Goal: Task Accomplishment & Management: Complete application form

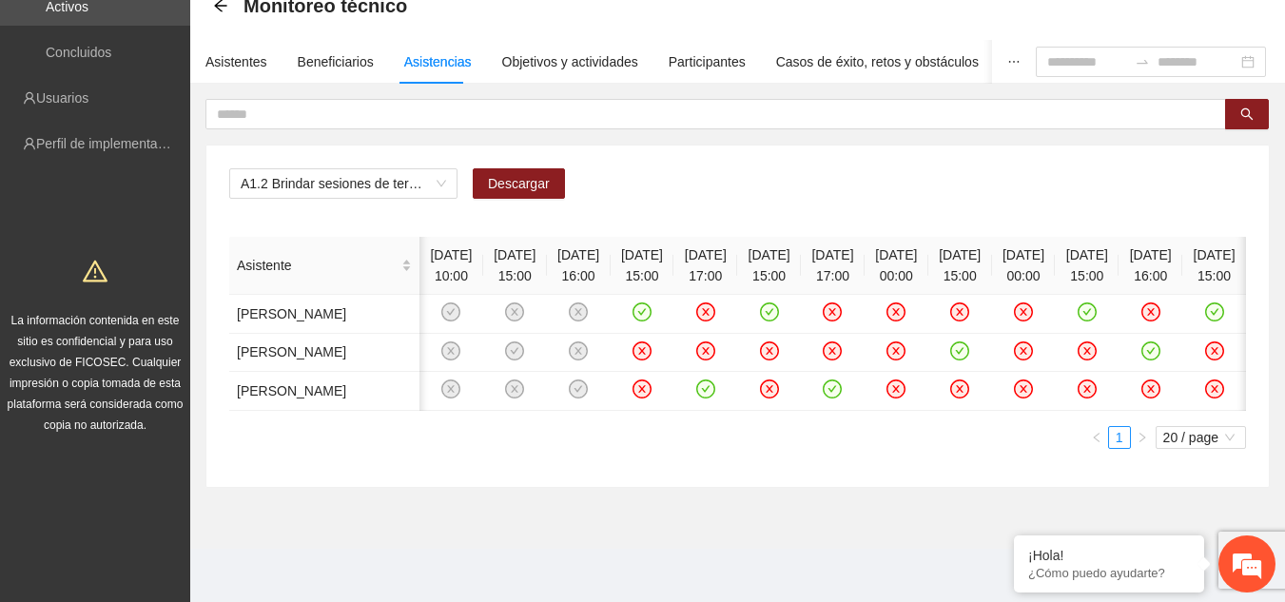
scroll to position [0, 178]
click at [255, 51] on div "Asistentes" at bounding box center [236, 61] width 62 height 21
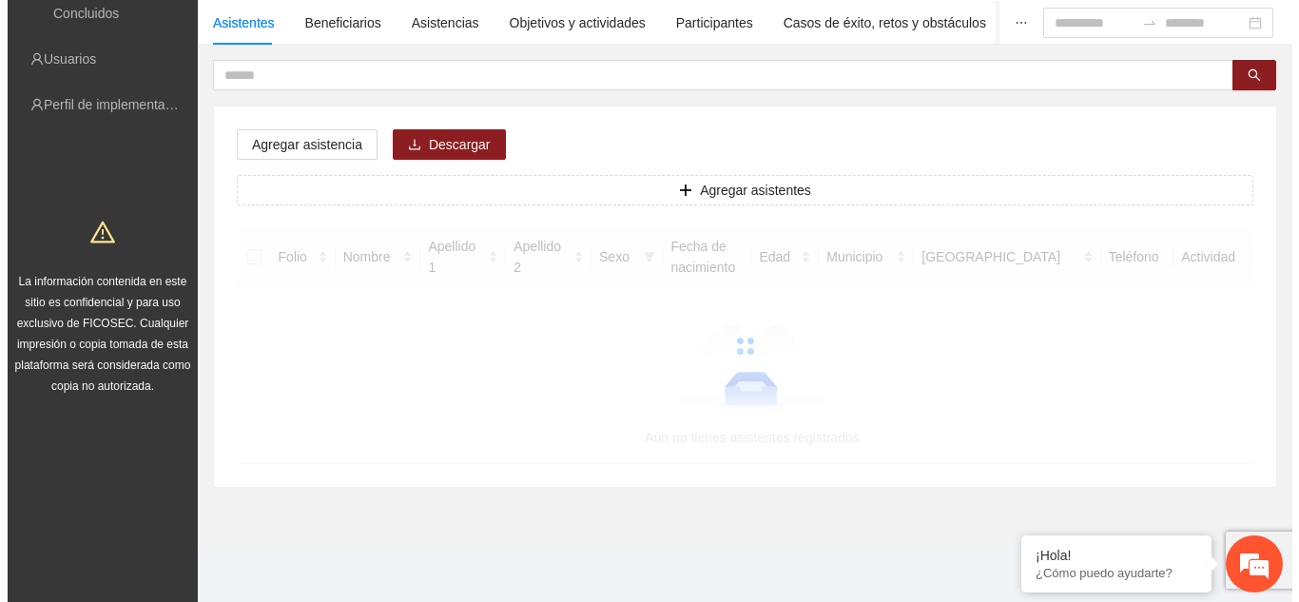
scroll to position [0, 0]
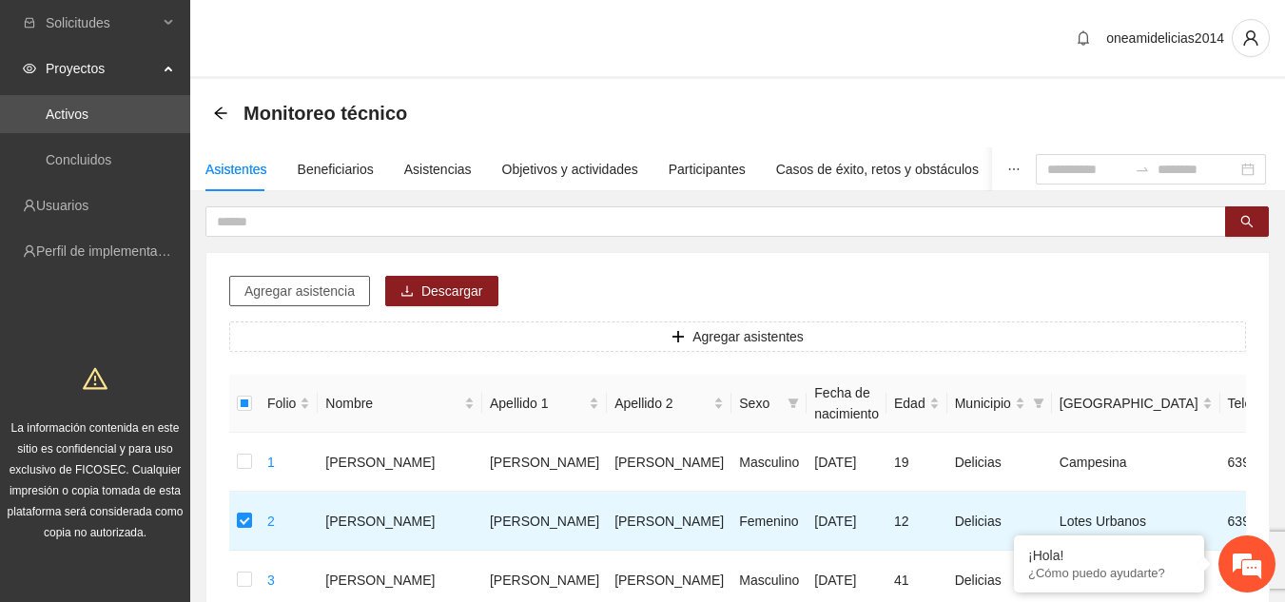
click at [310, 286] on span "Agregar asistencia" at bounding box center [299, 291] width 110 height 21
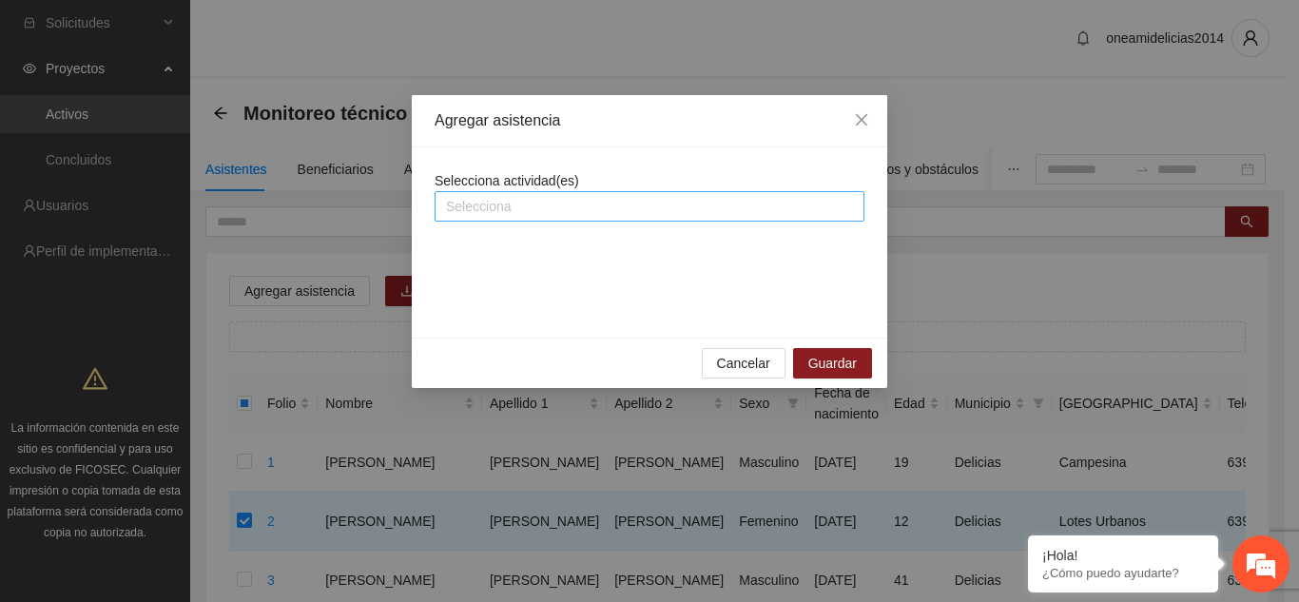
click at [661, 208] on div at bounding box center [649, 206] width 420 height 23
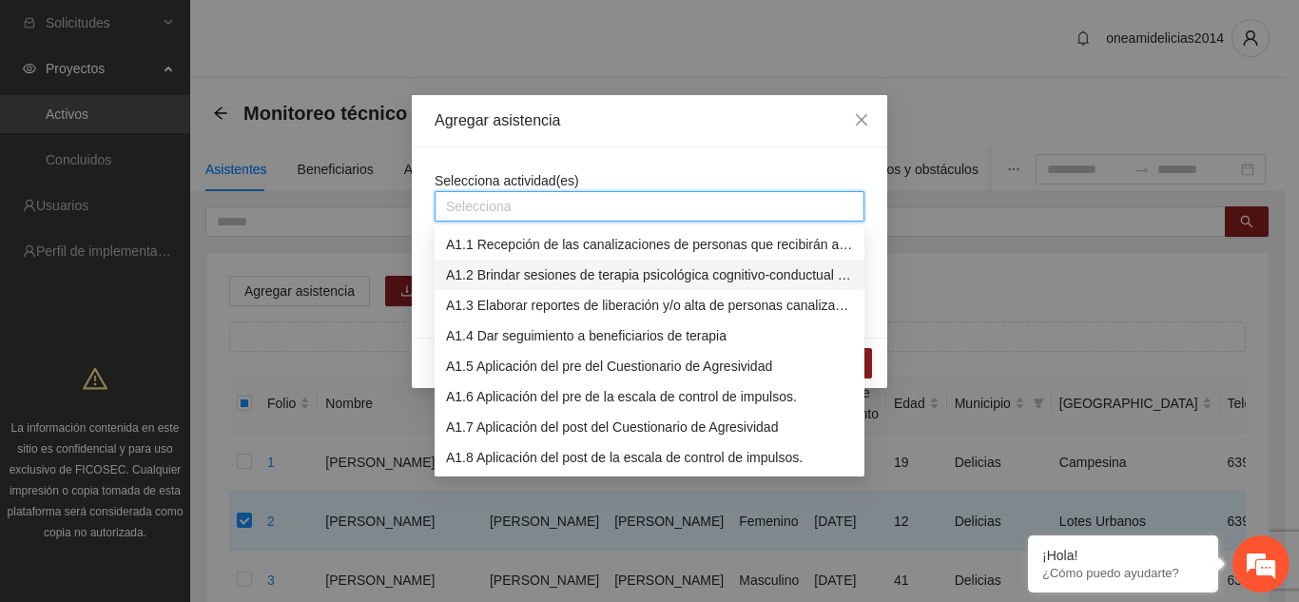
click at [592, 271] on div "A1.2 Brindar sesiones de terapia psicológica cognitivo-conductual a personas en…" at bounding box center [649, 274] width 407 height 21
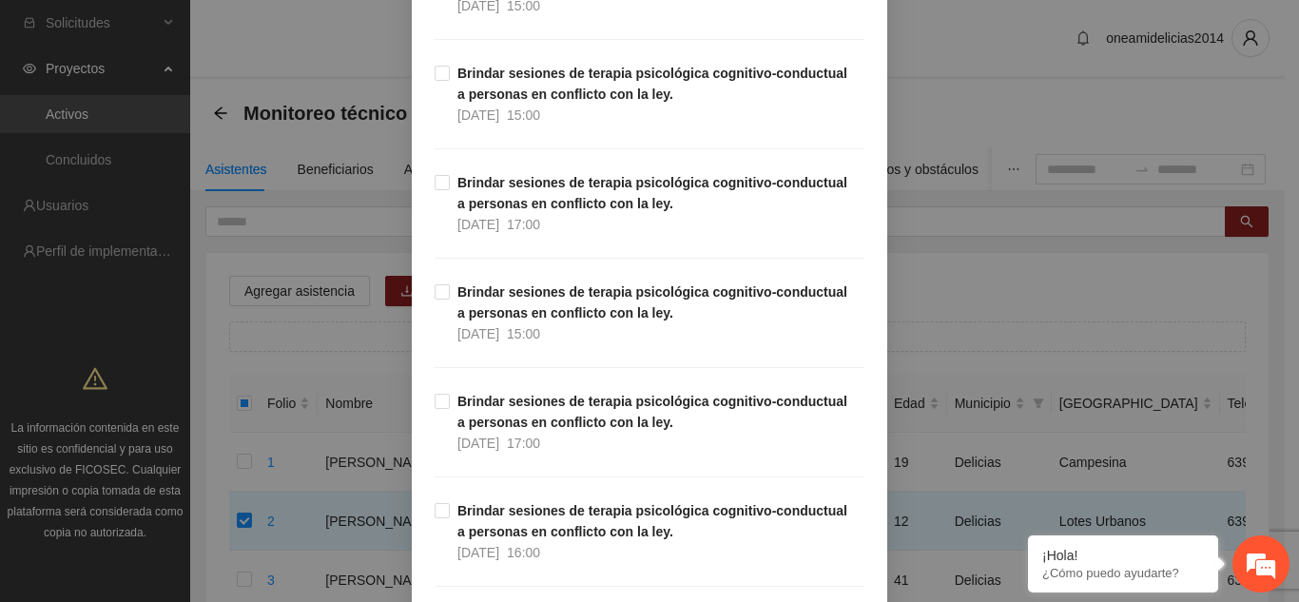
scroll to position [571, 0]
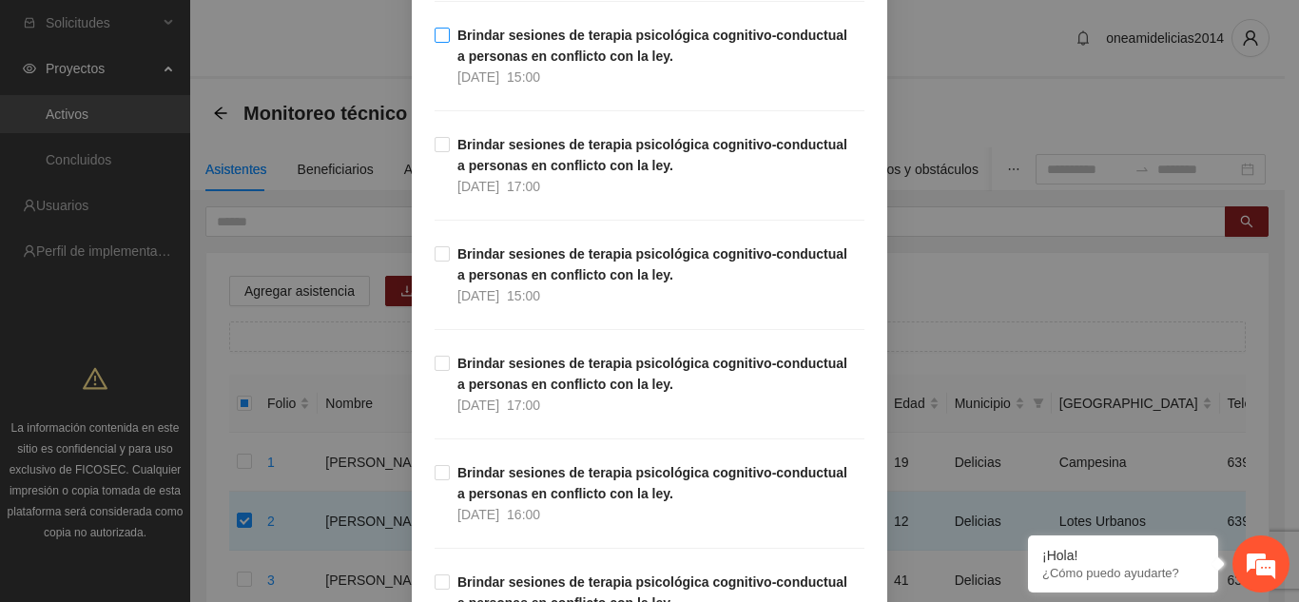
click at [435, 26] on label "Brindar sesiones de terapia psicológica cognitivo-conductual a personas en conf…" at bounding box center [650, 56] width 430 height 63
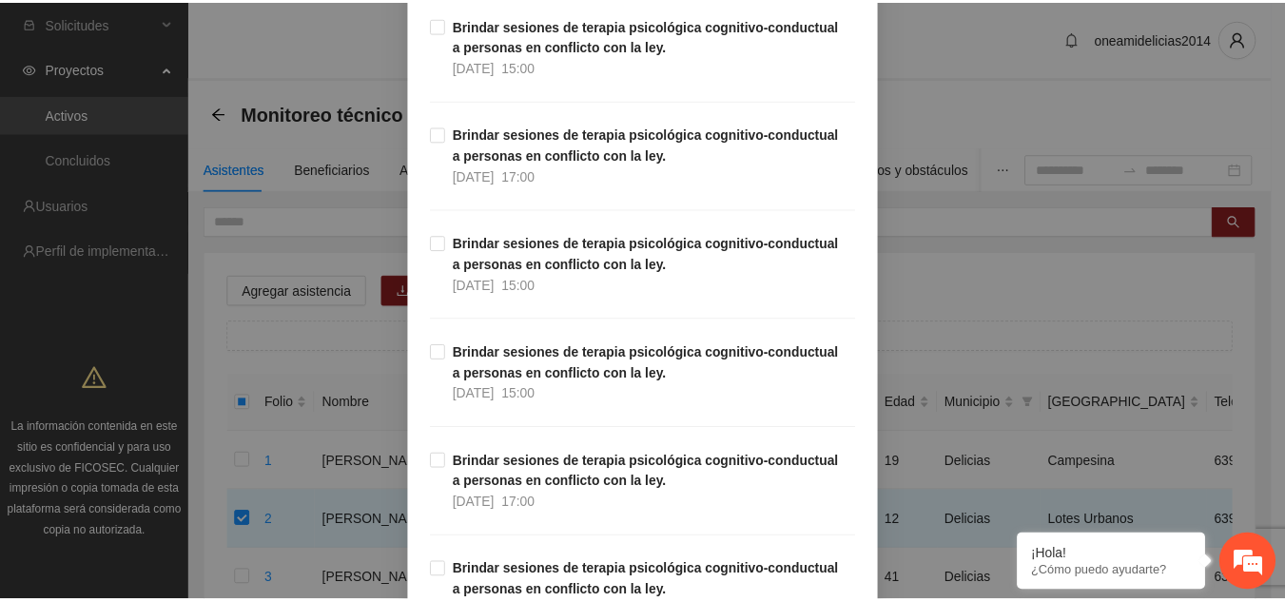
scroll to position [1995, 0]
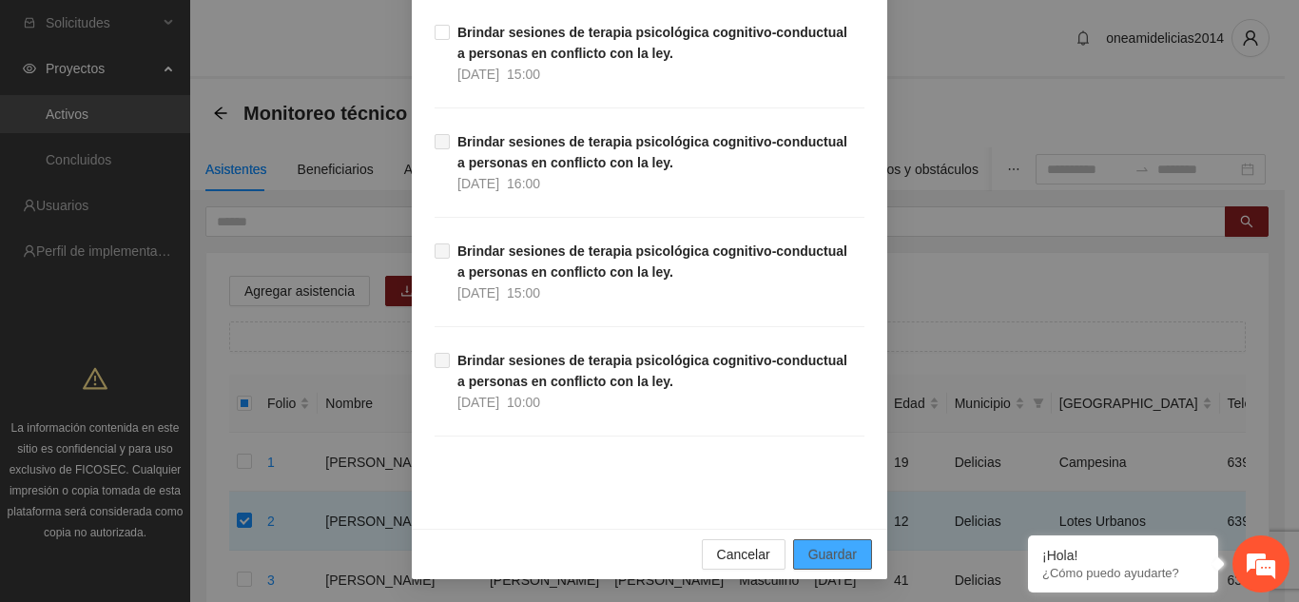
click at [825, 554] on span "Guardar" at bounding box center [832, 554] width 48 height 21
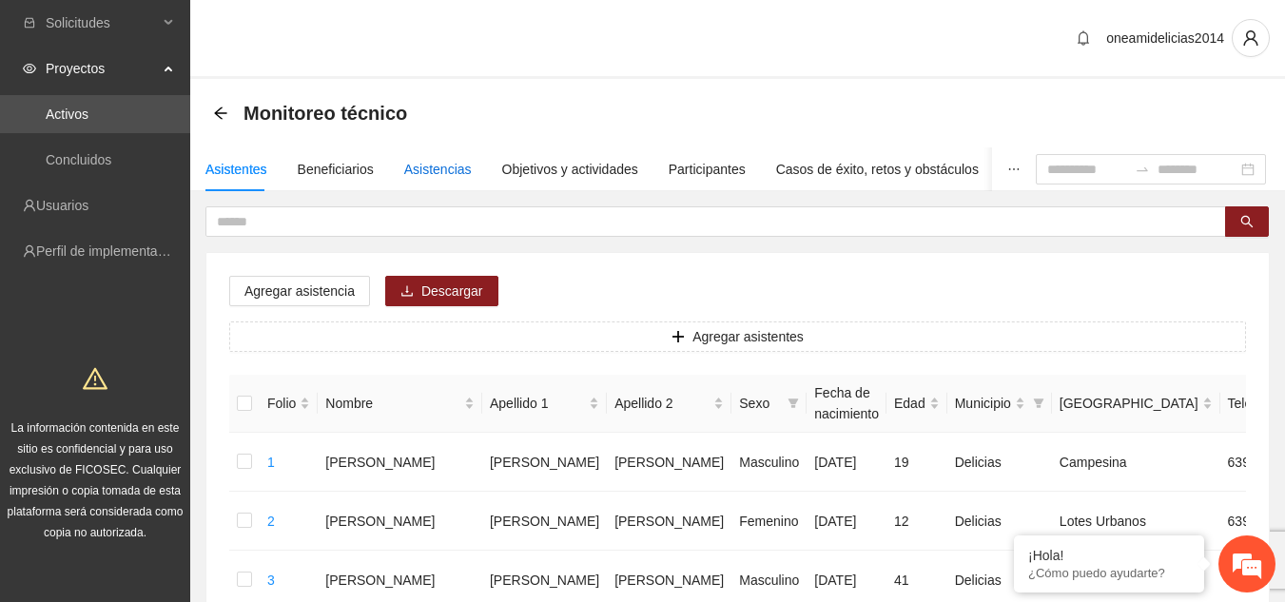
click at [444, 172] on div "Asistencias" at bounding box center [438, 169] width 68 height 21
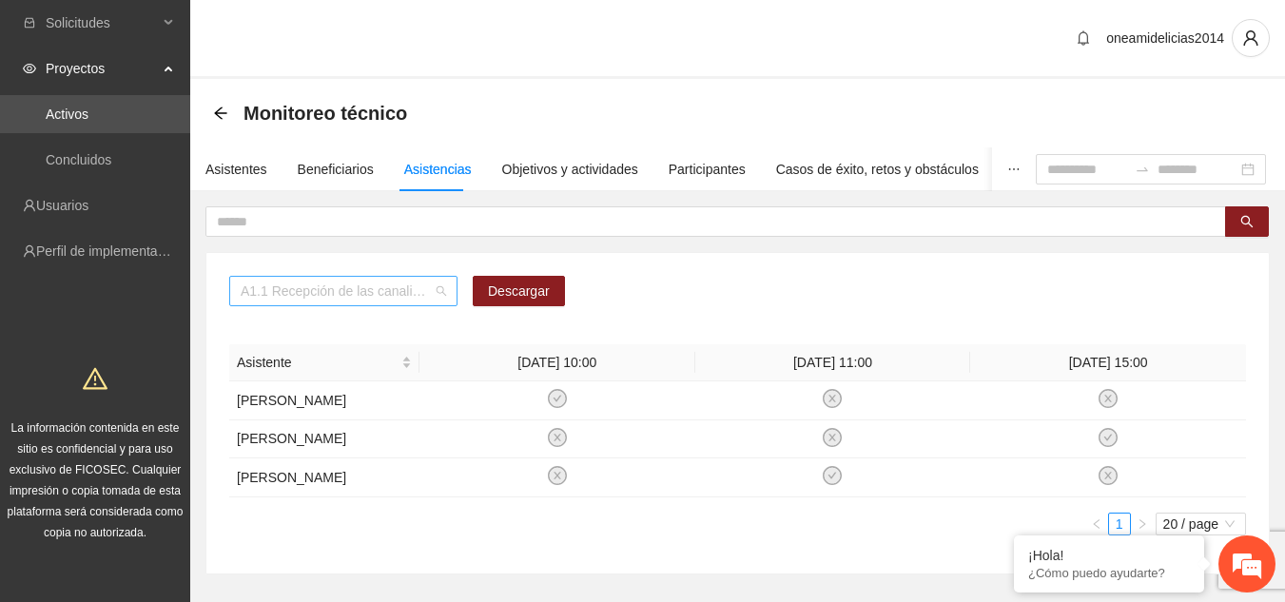
click at [438, 290] on span "A1.1 Recepción de las canalizaciones de personas que recibirán atención." at bounding box center [343, 291] width 205 height 29
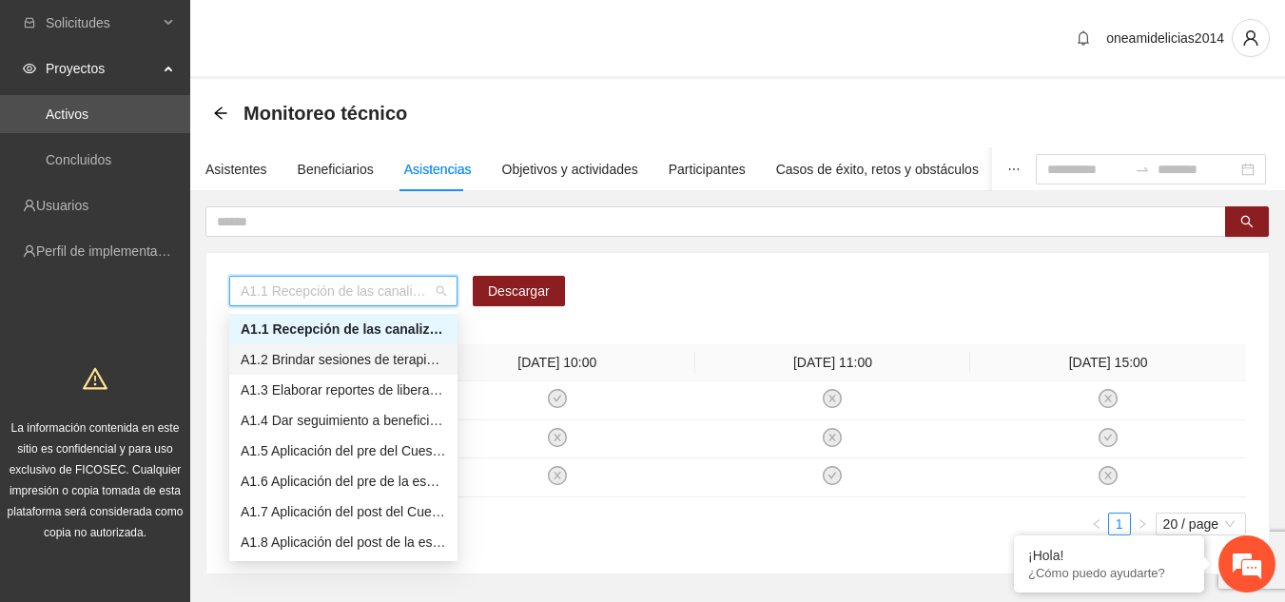
click at [375, 352] on div "A1.2 Brindar sesiones de terapia psicológica cognitivo-conductual a personas en…" at bounding box center [343, 359] width 205 height 21
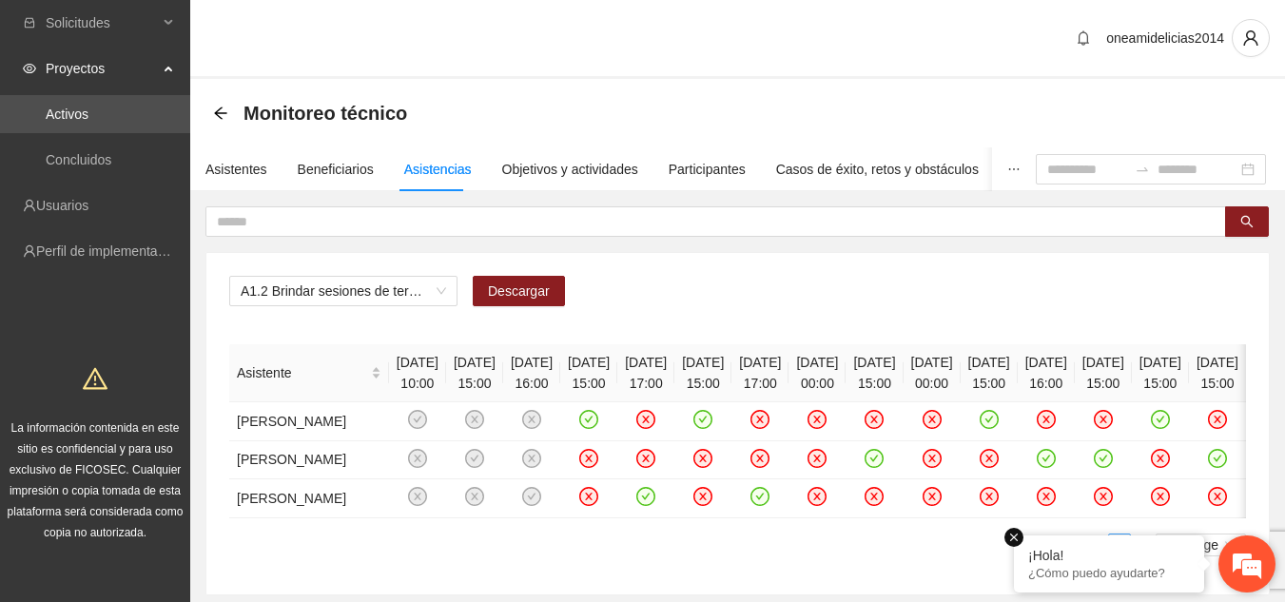
click at [1014, 536] on em at bounding box center [1013, 537] width 19 height 19
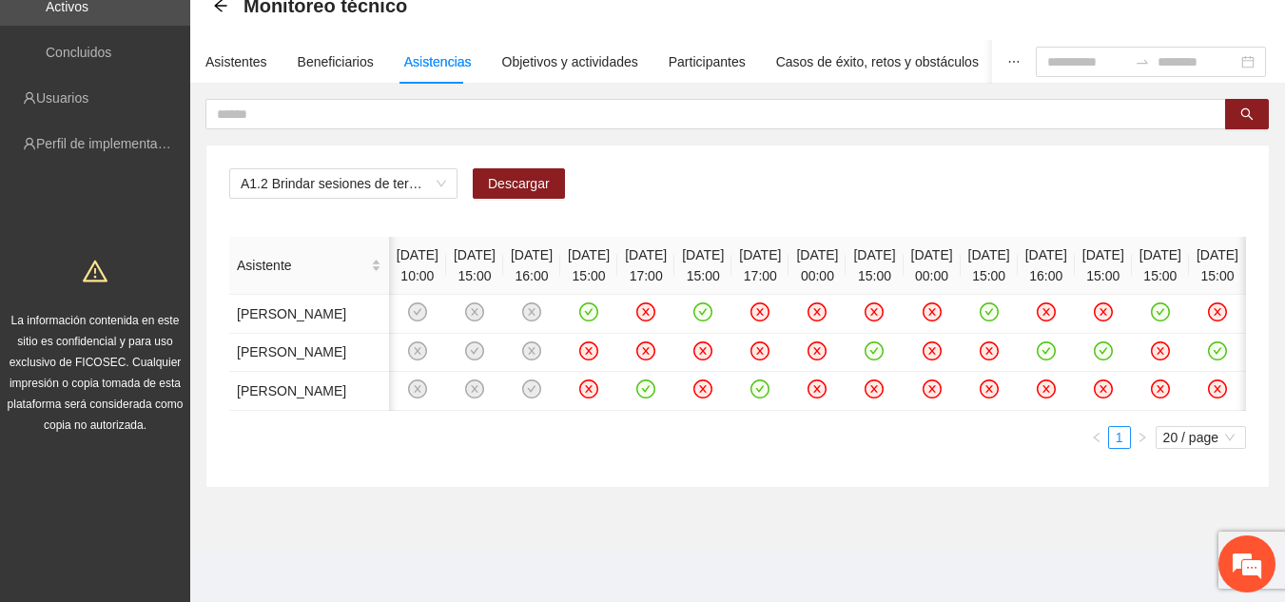
scroll to position [0, 349]
click at [1075, 348] on td at bounding box center [1103, 353] width 57 height 39
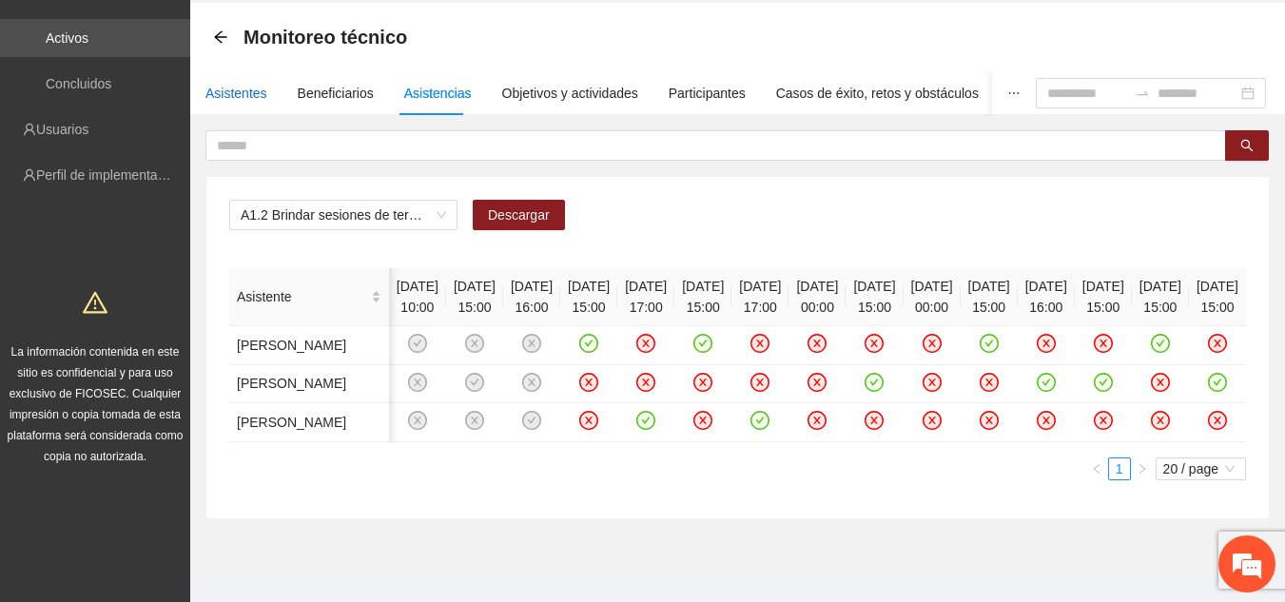
click at [252, 99] on div "Asistentes" at bounding box center [236, 93] width 62 height 21
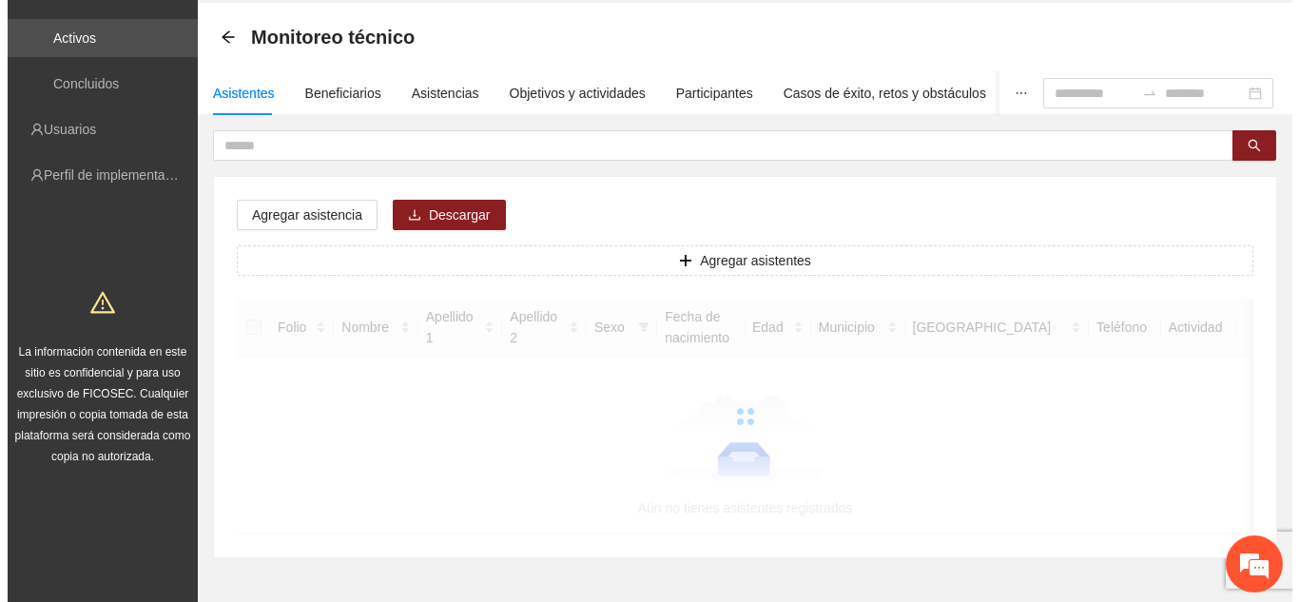
scroll to position [0, 0]
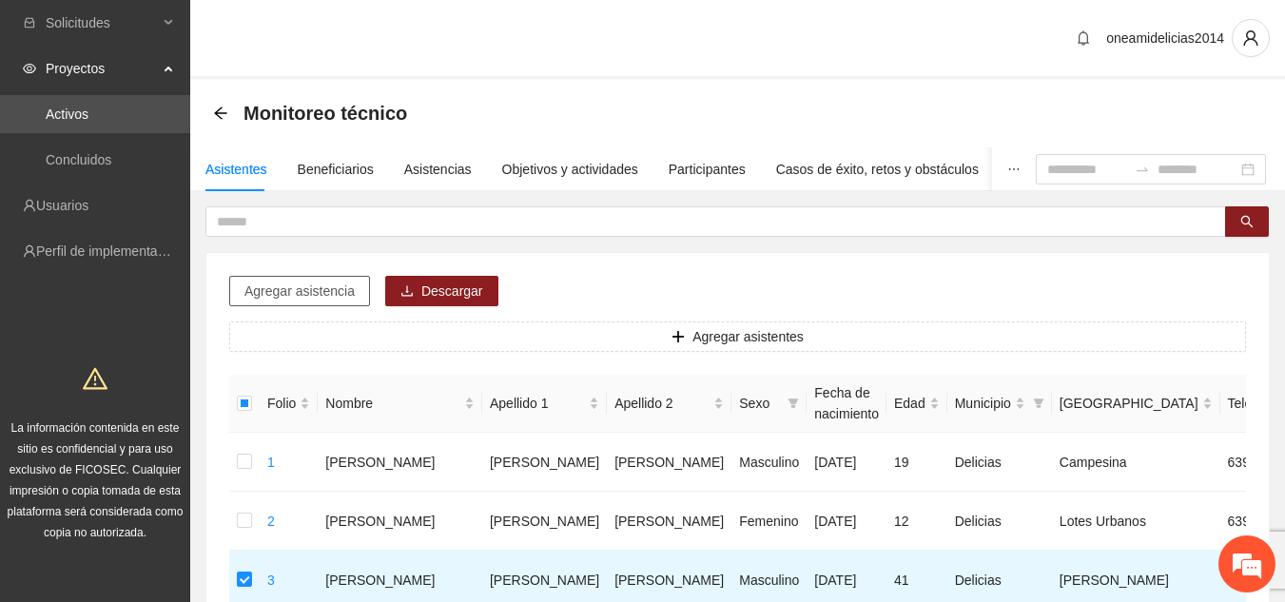
click at [340, 291] on span "Agregar asistencia" at bounding box center [299, 291] width 110 height 21
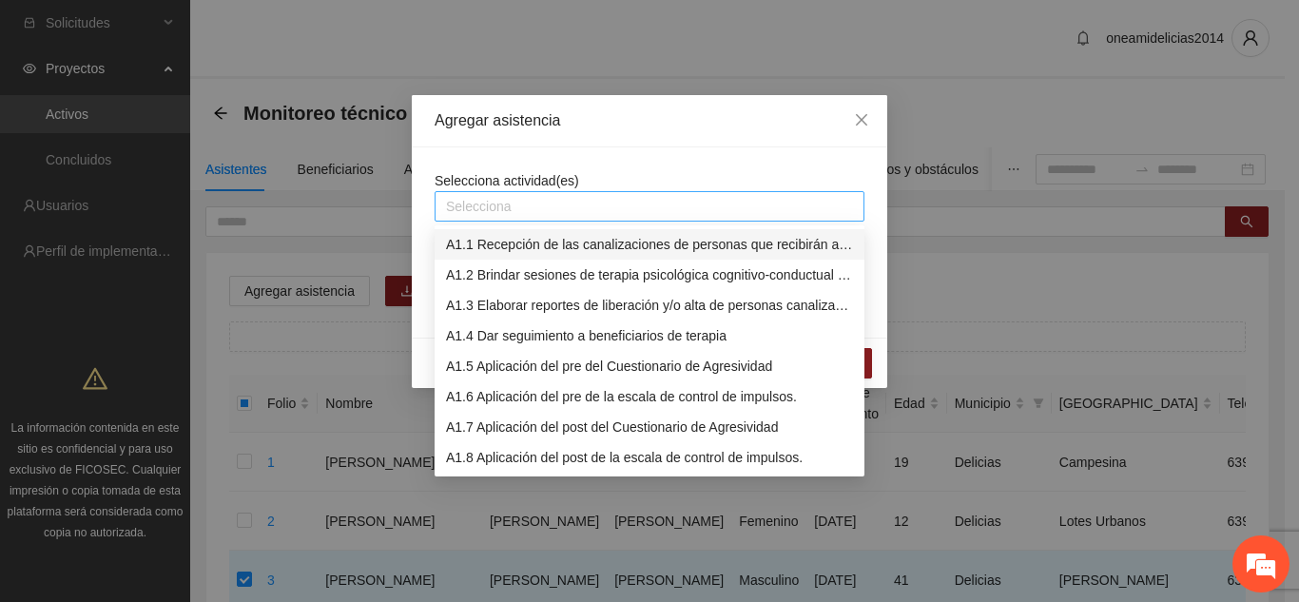
click at [569, 207] on div at bounding box center [649, 206] width 420 height 23
click at [534, 279] on div "A1.2 Brindar sesiones de terapia psicológica cognitivo-conductual a personas en…" at bounding box center [649, 274] width 407 height 21
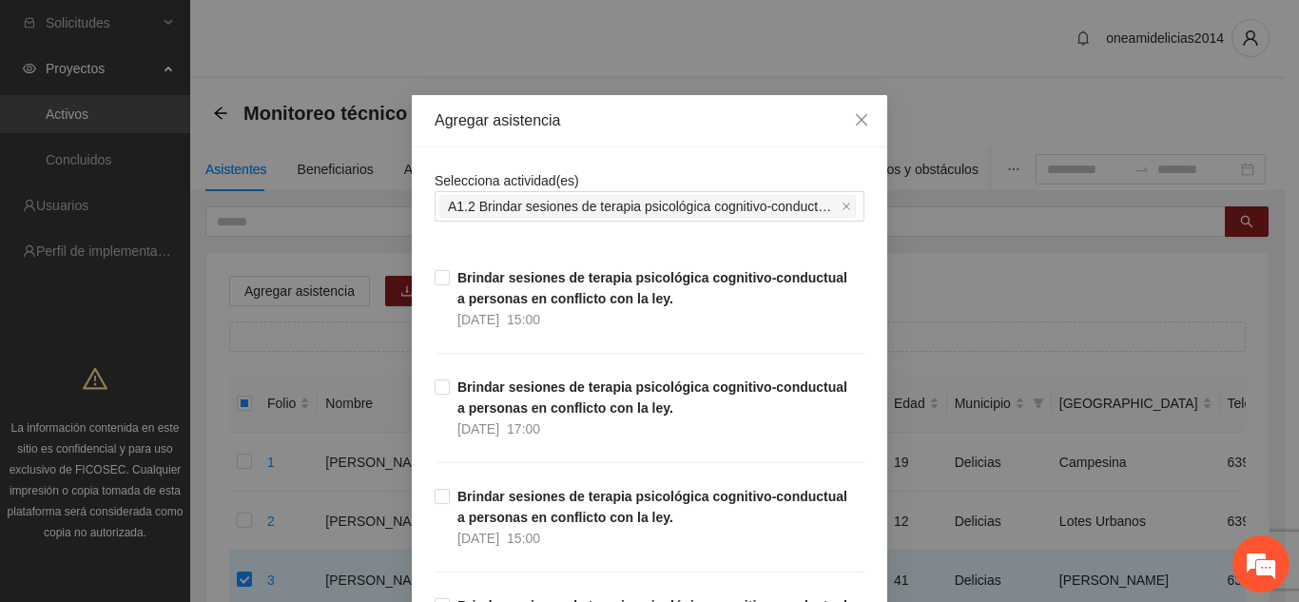
click at [691, 113] on div "Agregar asistencia" at bounding box center [650, 120] width 430 height 21
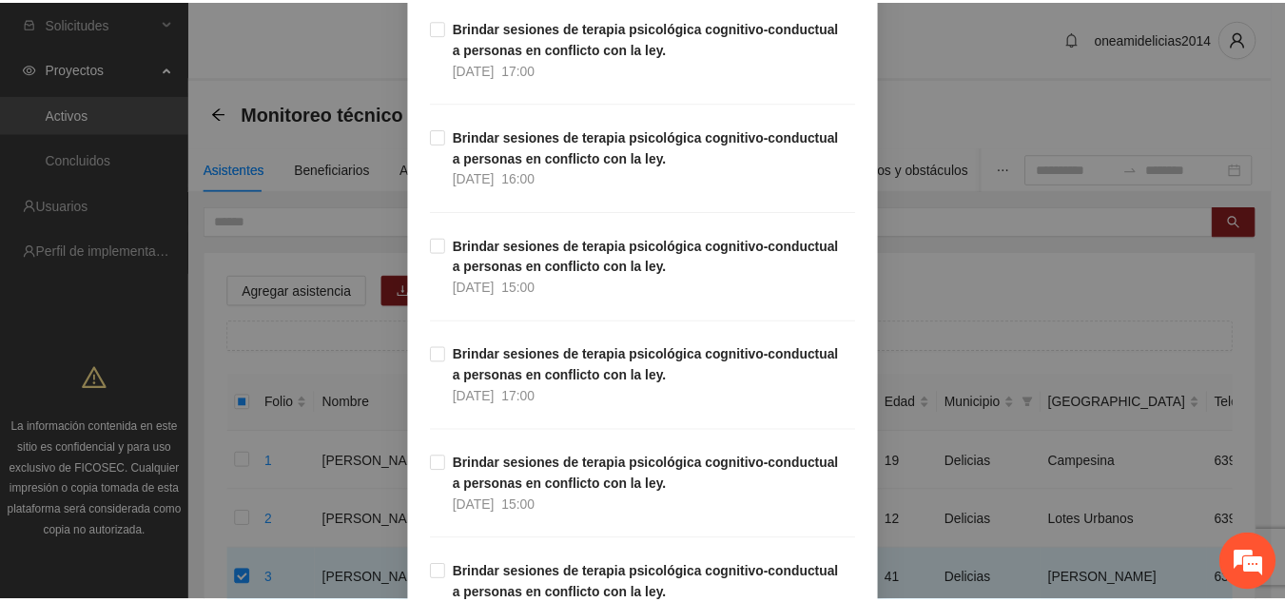
scroll to position [1995, 0]
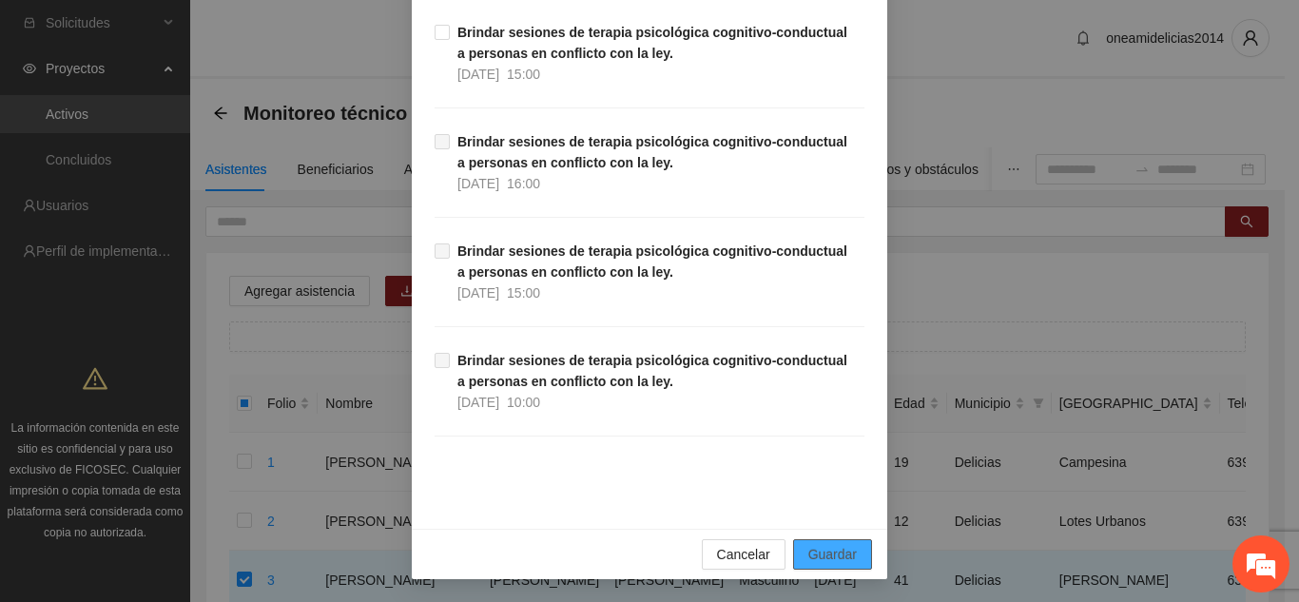
click at [816, 549] on span "Guardar" at bounding box center [832, 554] width 48 height 21
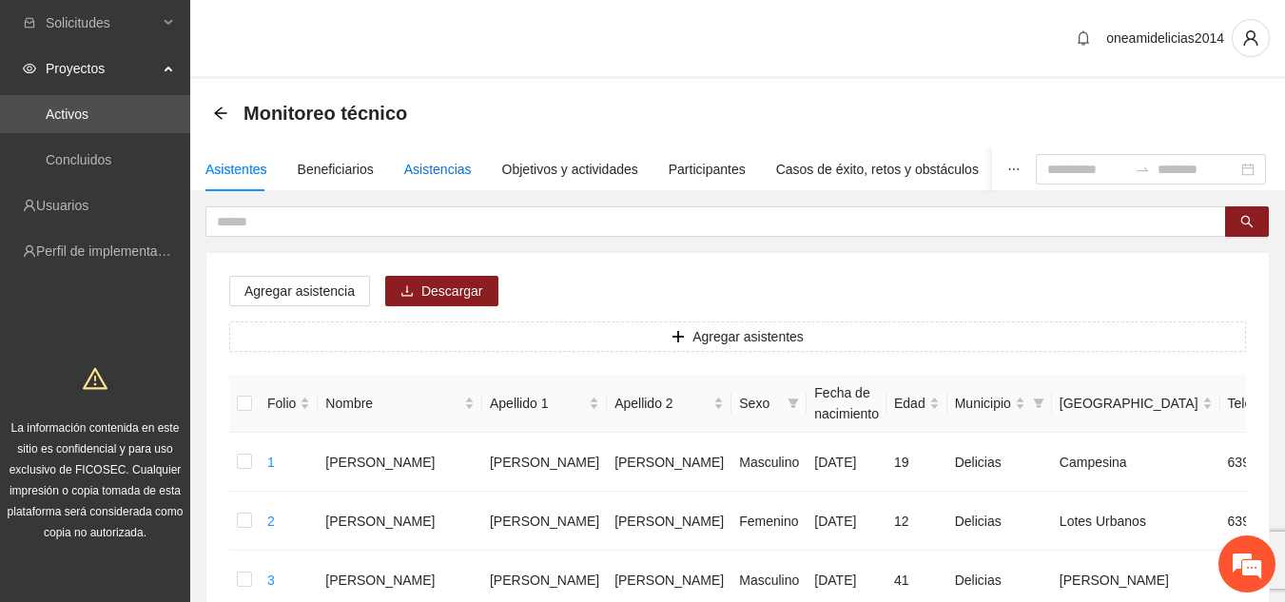
click at [423, 178] on div "Asistencias" at bounding box center [438, 169] width 68 height 21
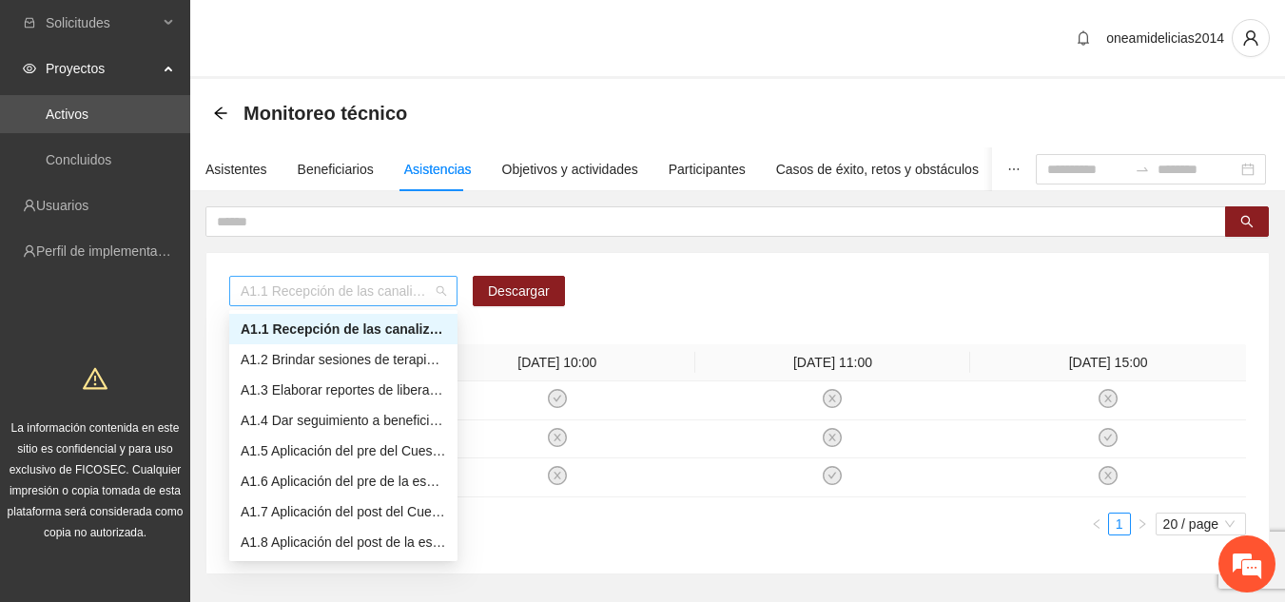
click at [443, 291] on span "A1.1 Recepción de las canalizaciones de personas que recibirán atención." at bounding box center [343, 291] width 205 height 29
click at [388, 358] on div "A1.2 Brindar sesiones de terapia psicológica cognitivo-conductual a personas en…" at bounding box center [343, 359] width 205 height 21
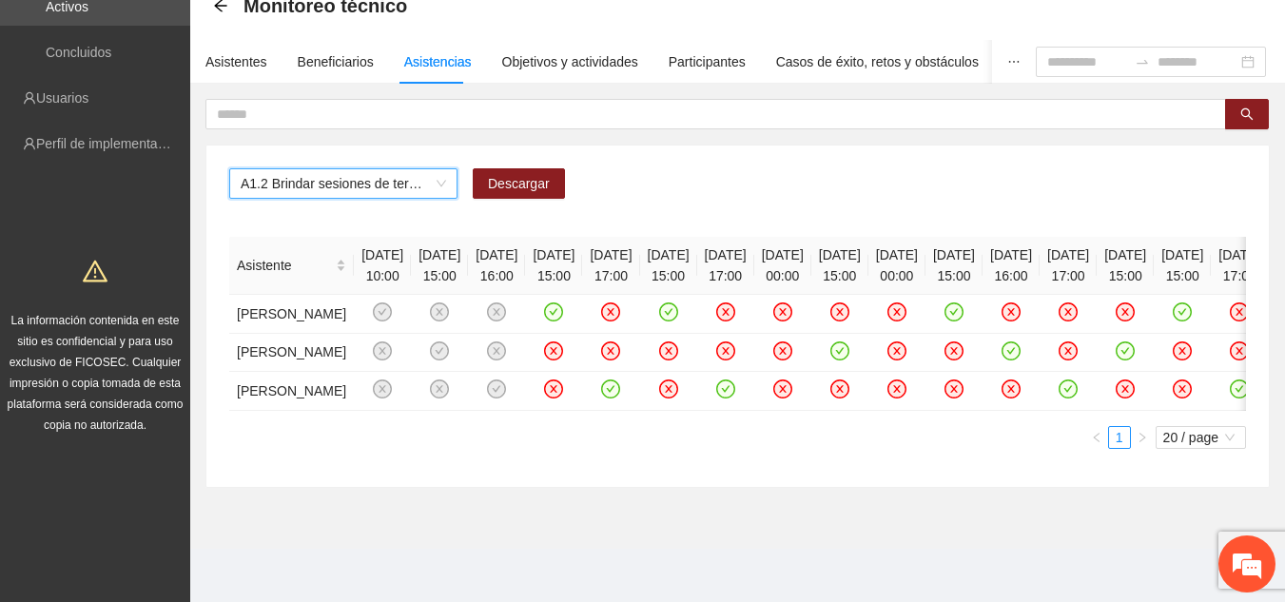
scroll to position [190, 0]
click at [639, 411] on td at bounding box center [610, 391] width 57 height 39
click at [754, 411] on td at bounding box center [725, 391] width 57 height 39
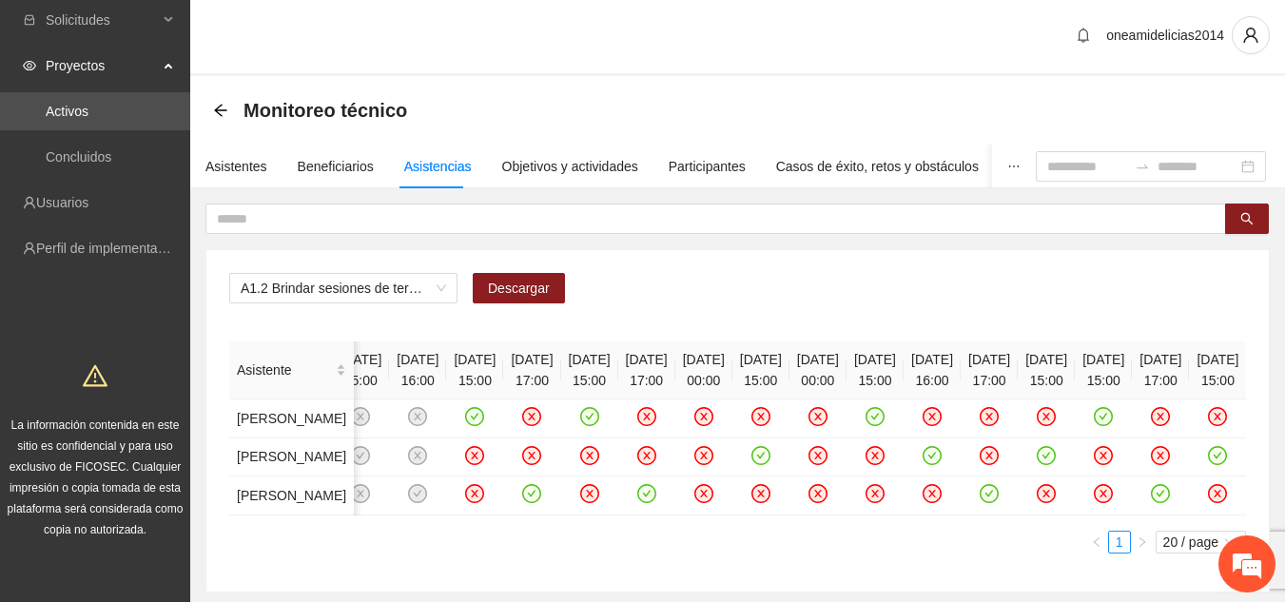
scroll to position [0, 0]
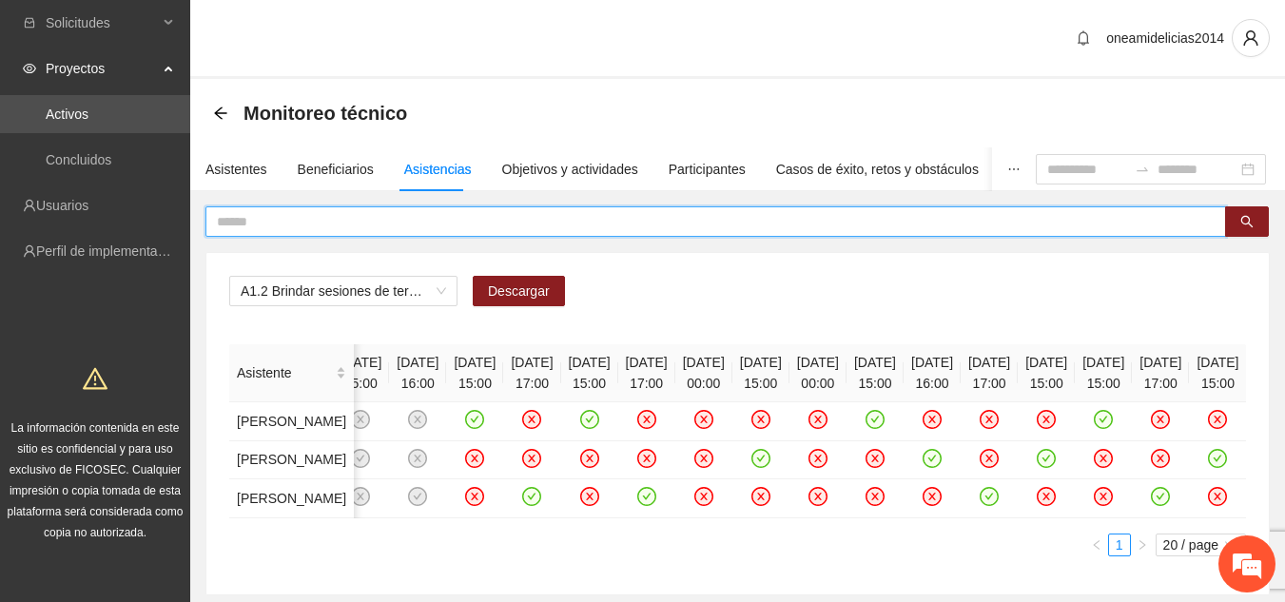
click at [538, 220] on input "text" at bounding box center [708, 221] width 982 height 21
type input "*"
click at [1257, 223] on button "button" at bounding box center [1247, 221] width 44 height 30
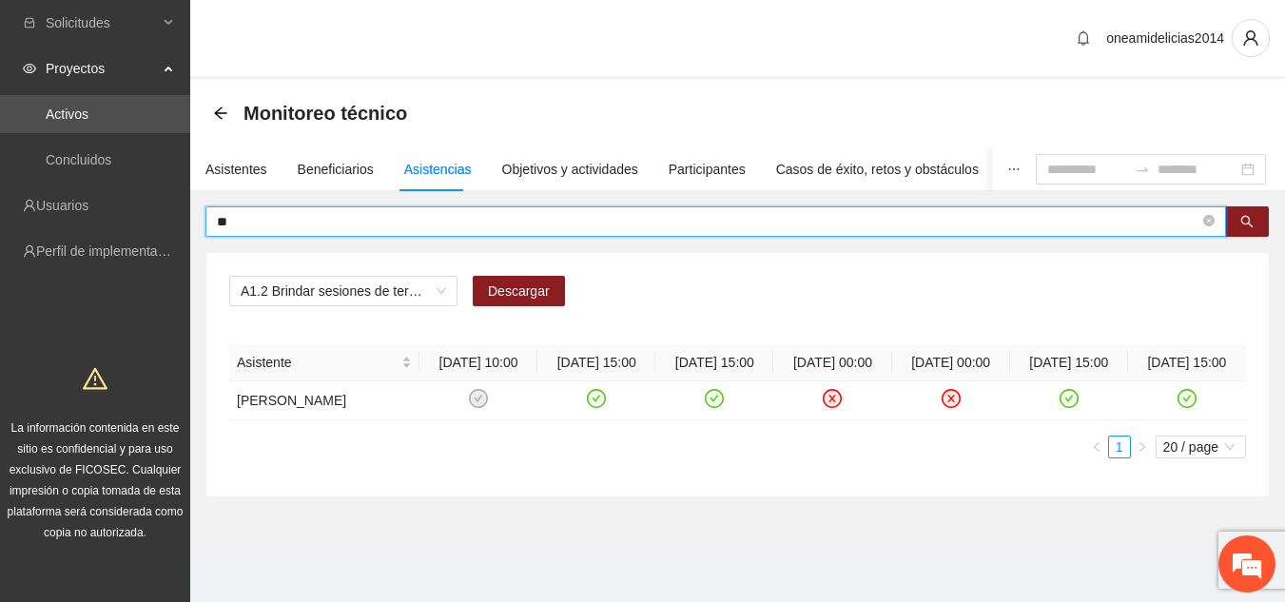
type input "*"
click at [1249, 232] on button "button" at bounding box center [1247, 221] width 44 height 30
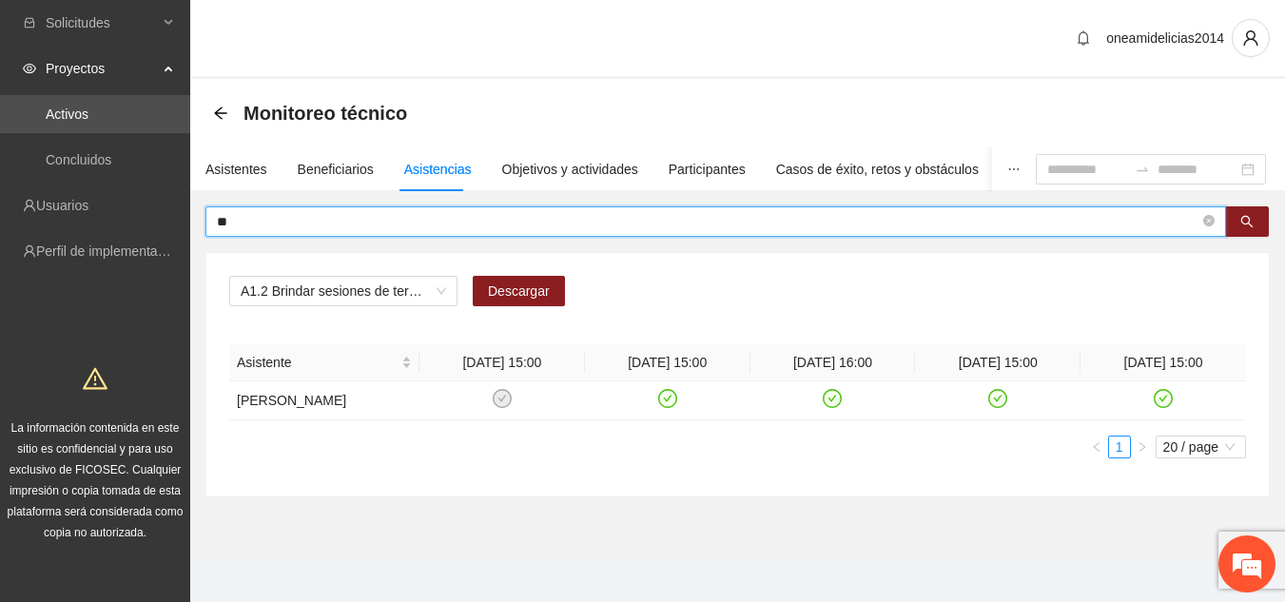
type input "*"
click at [1248, 220] on icon "search" at bounding box center [1246, 221] width 13 height 13
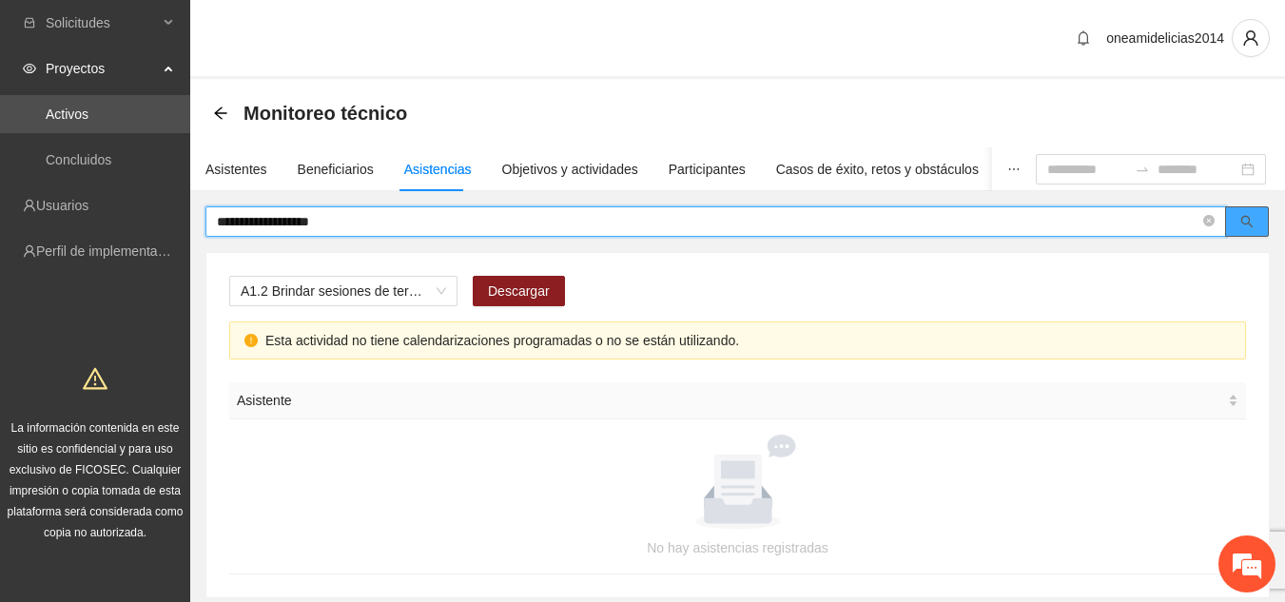
click at [1251, 215] on icon "search" at bounding box center [1246, 221] width 13 height 13
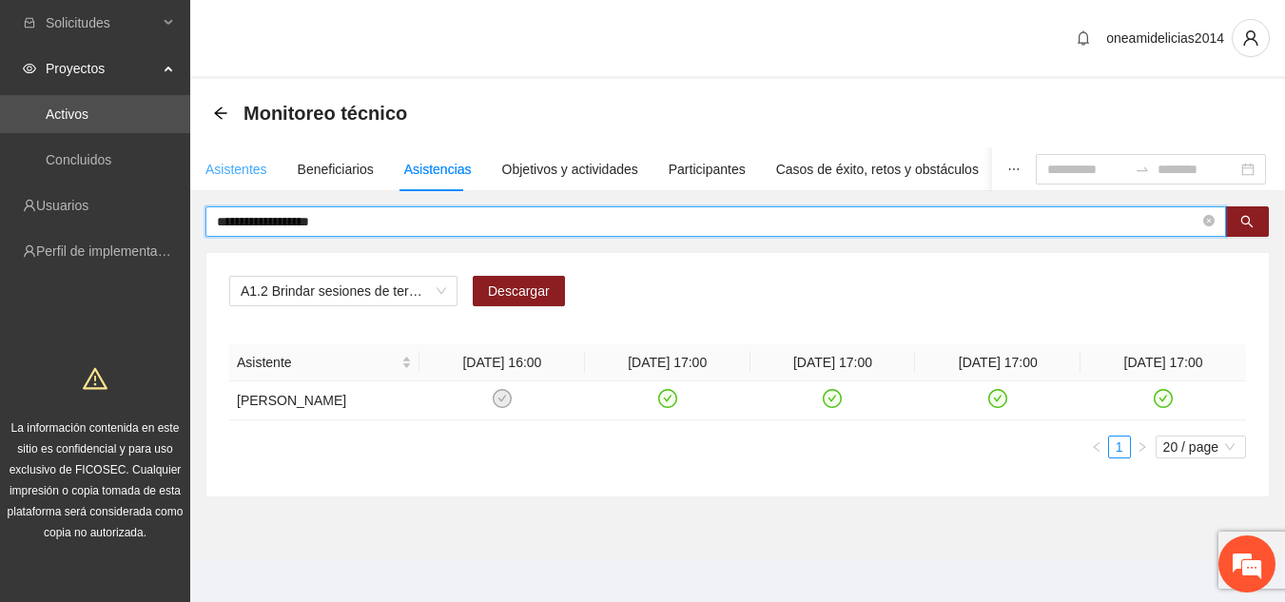
type input "**********"
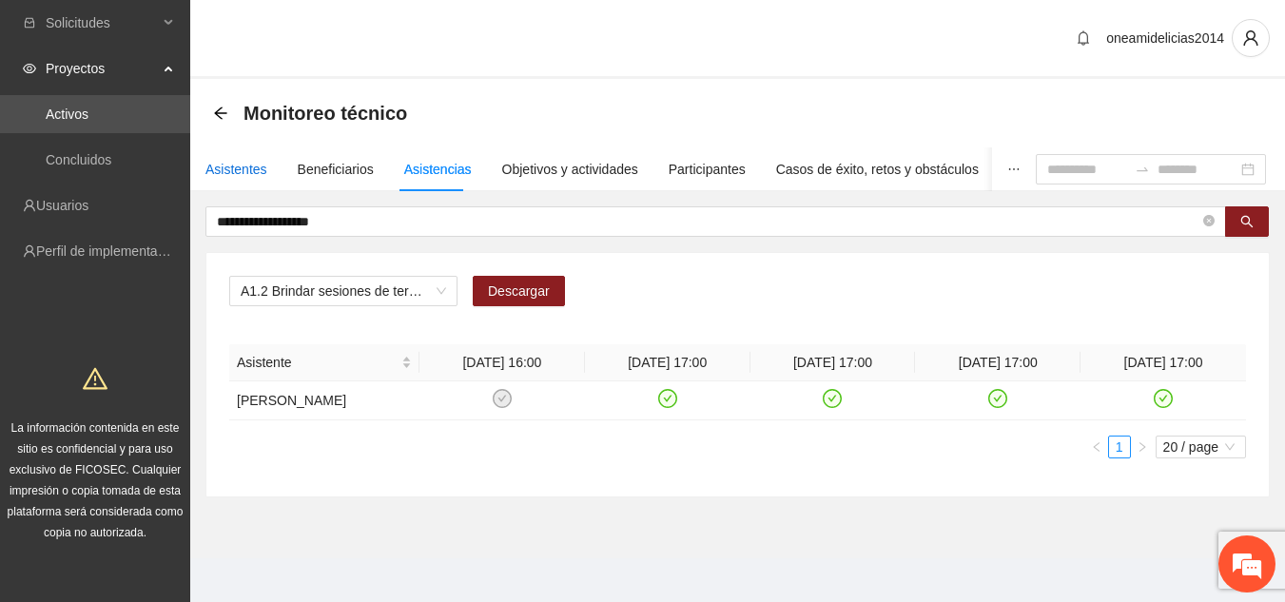
click at [240, 162] on div "Asistentes" at bounding box center [236, 169] width 62 height 21
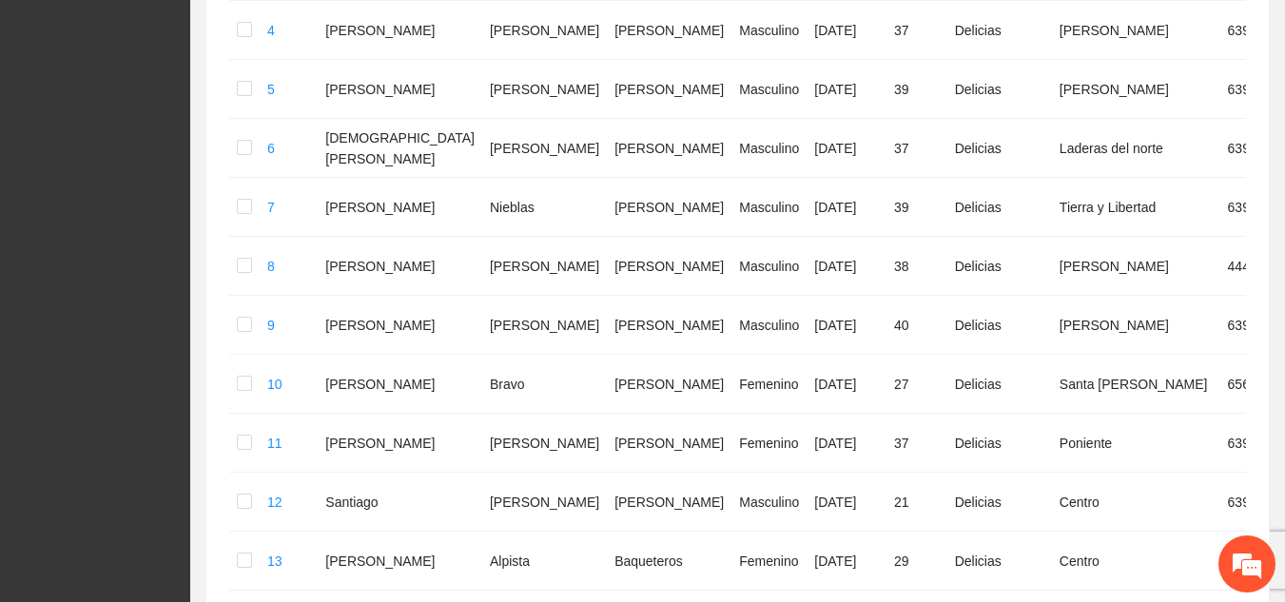
scroll to position [647, 0]
